Goal: Information Seeking & Learning: Learn about a topic

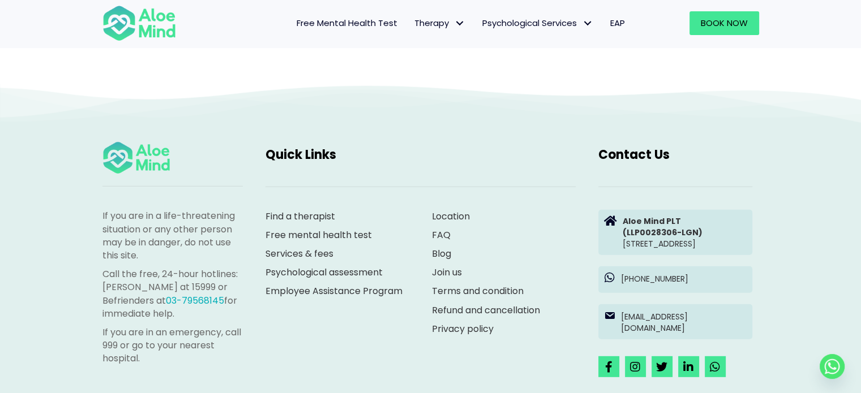
scroll to position [3113, 0]
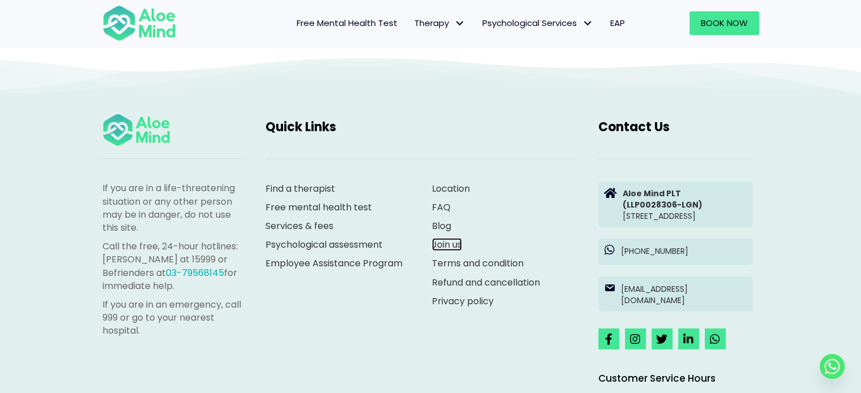
click at [450, 241] on link "Join us" at bounding box center [447, 244] width 30 height 13
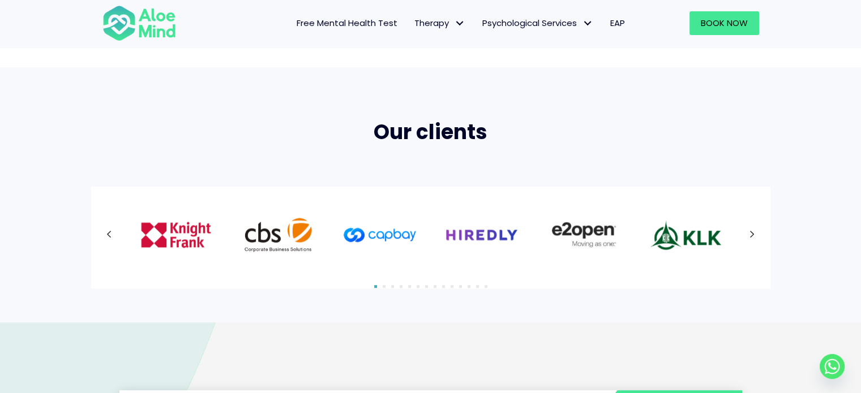
scroll to position [736, 0]
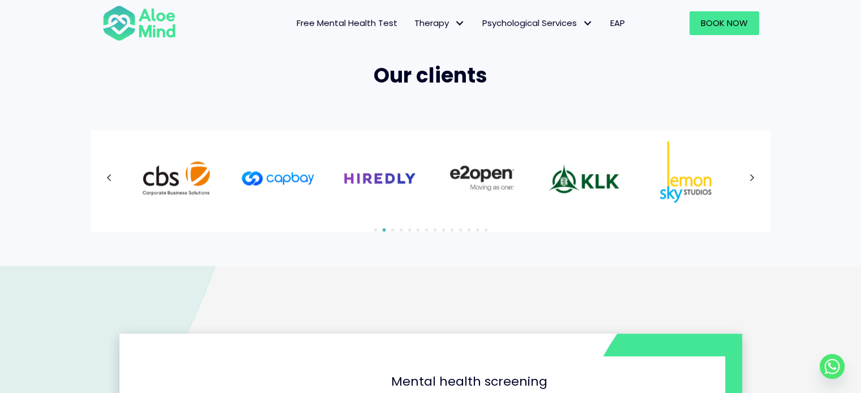
click at [755, 173] on button "Next" at bounding box center [752, 178] width 20 height 20
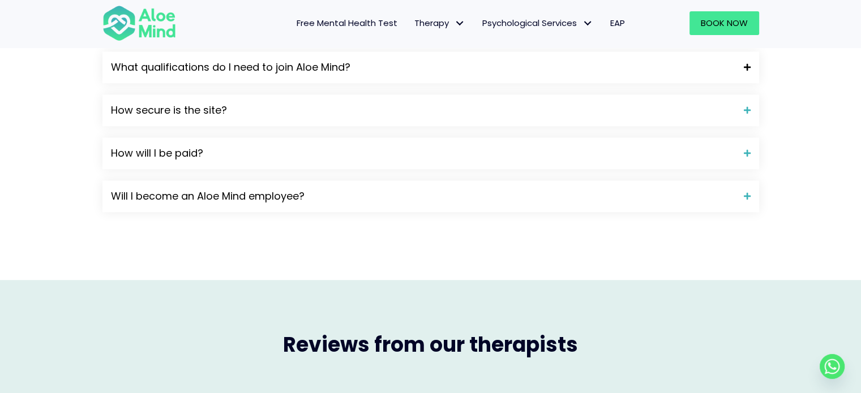
scroll to position [1132, 0]
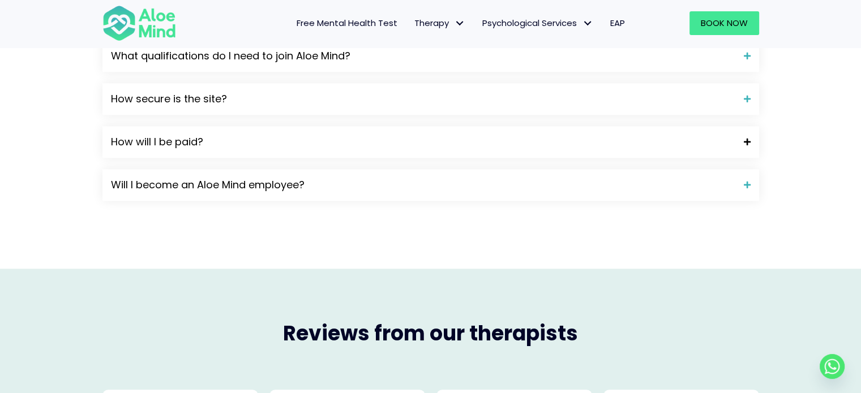
click at [517, 143] on span "How will I be paid?" at bounding box center [423, 142] width 624 height 15
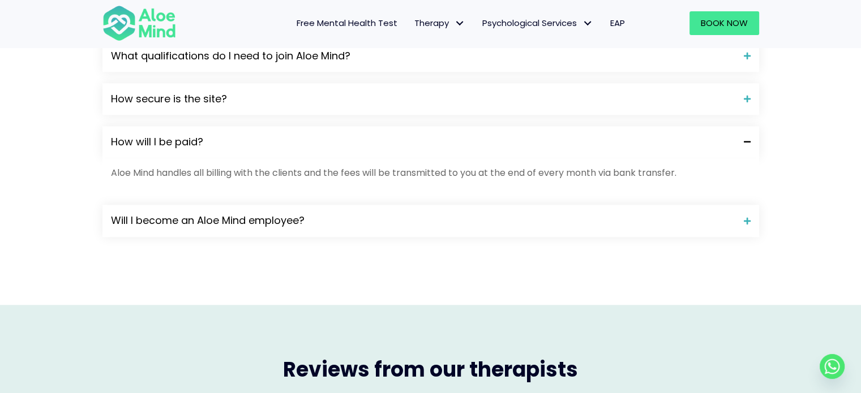
click at [516, 143] on span "How will I be paid?" at bounding box center [423, 142] width 624 height 15
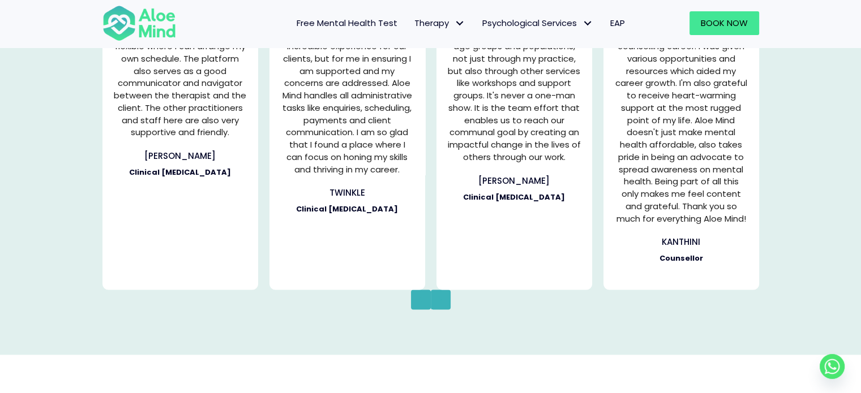
scroll to position [1642, 0]
